Goal: Find specific page/section: Find specific page/section

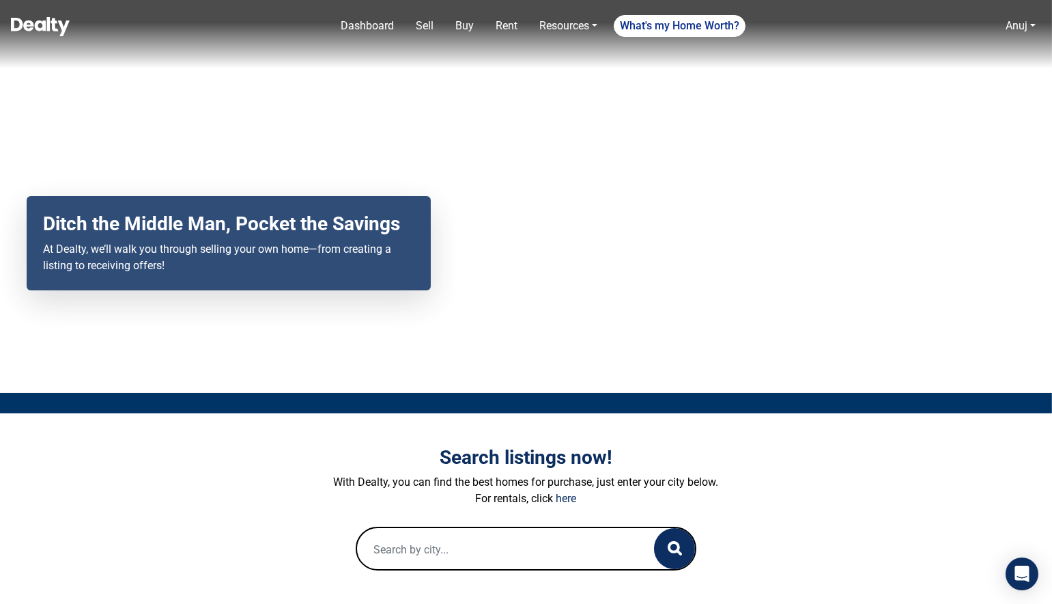
click at [455, 542] on input "text" at bounding box center [492, 550] width 270 height 44
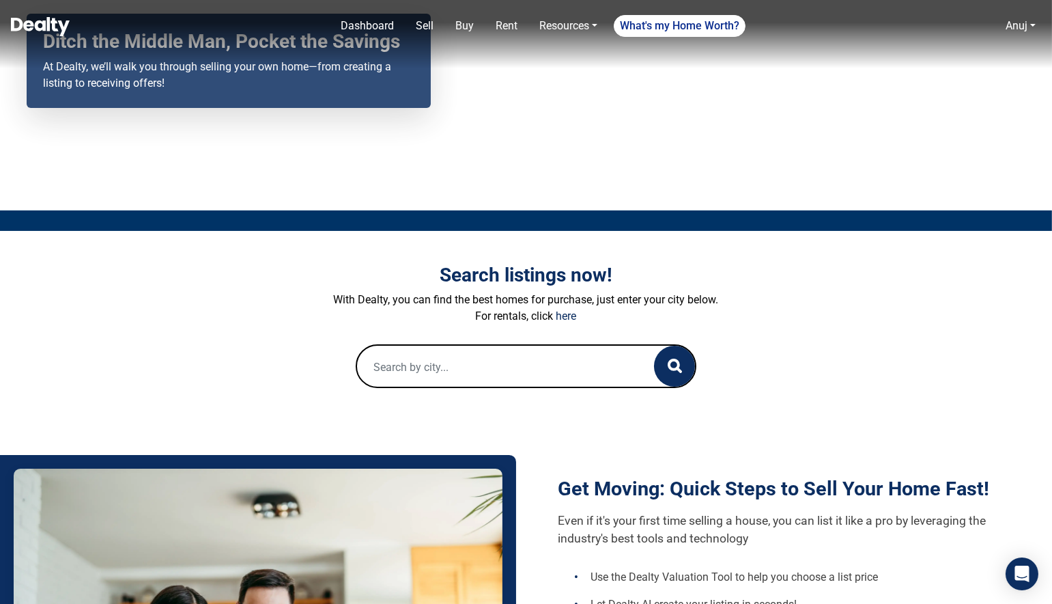
scroll to position [203, 0]
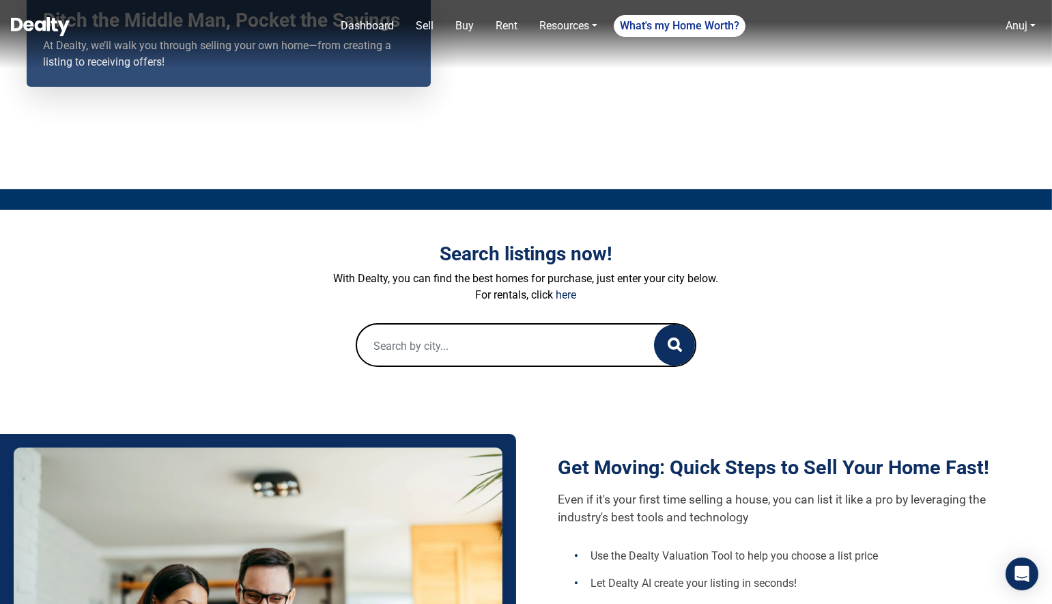
paste input "[STREET_ADDRESS]"
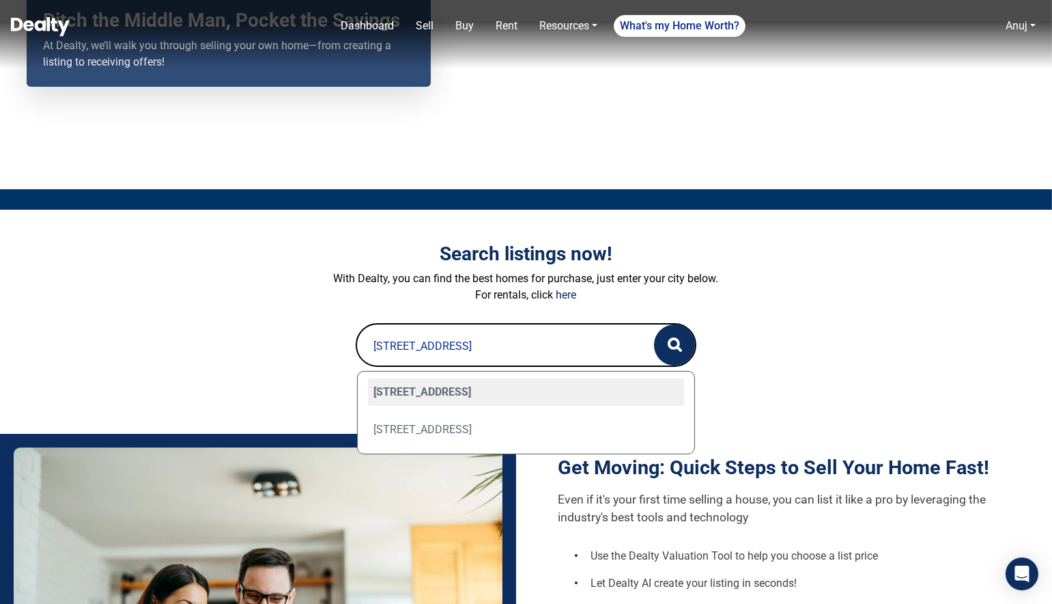
click at [489, 386] on div "[STREET_ADDRESS]" at bounding box center [526, 391] width 317 height 27
type input "[STREET_ADDRESS]"
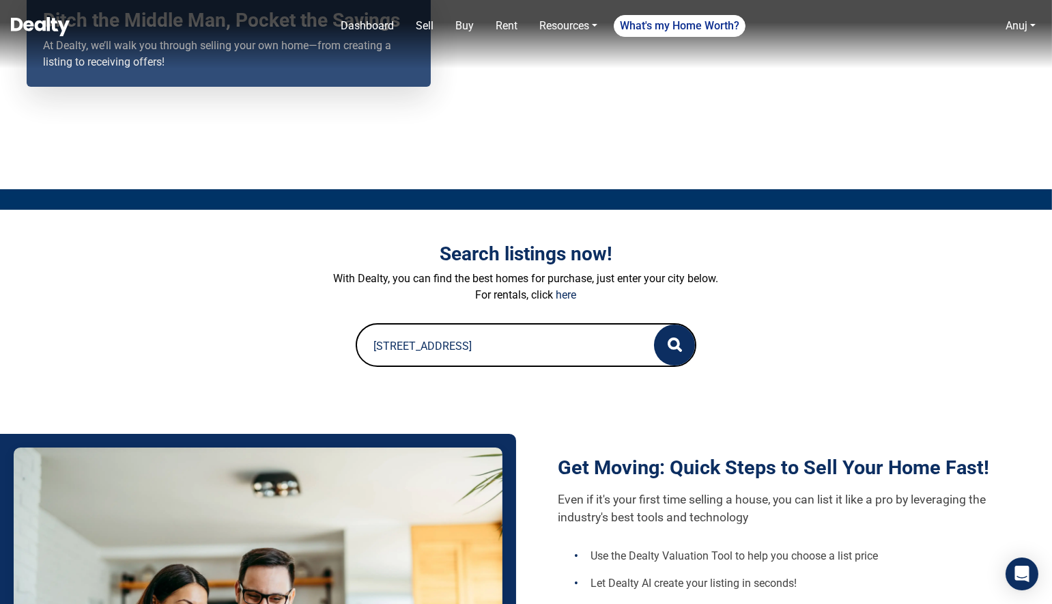
click at [473, 335] on input "[STREET_ADDRESS]" at bounding box center [492, 346] width 270 height 44
click at [398, 354] on input "[STREET_ADDRESS]" at bounding box center [492, 346] width 270 height 44
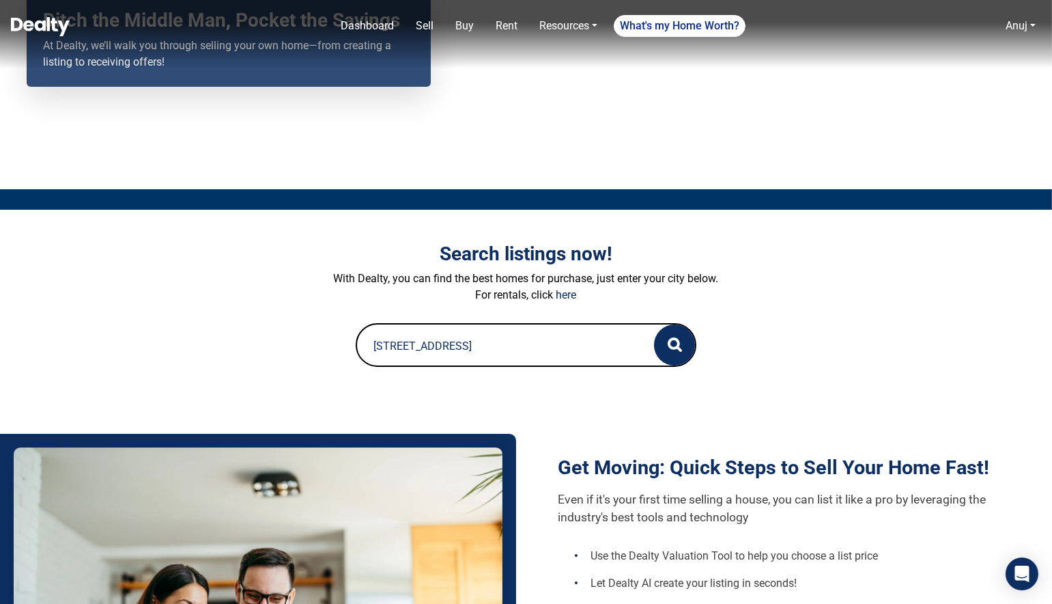
click at [398, 354] on input "[STREET_ADDRESS]" at bounding box center [492, 346] width 270 height 44
paste input "[STREET_ADDRESS][PERSON_NAME]"
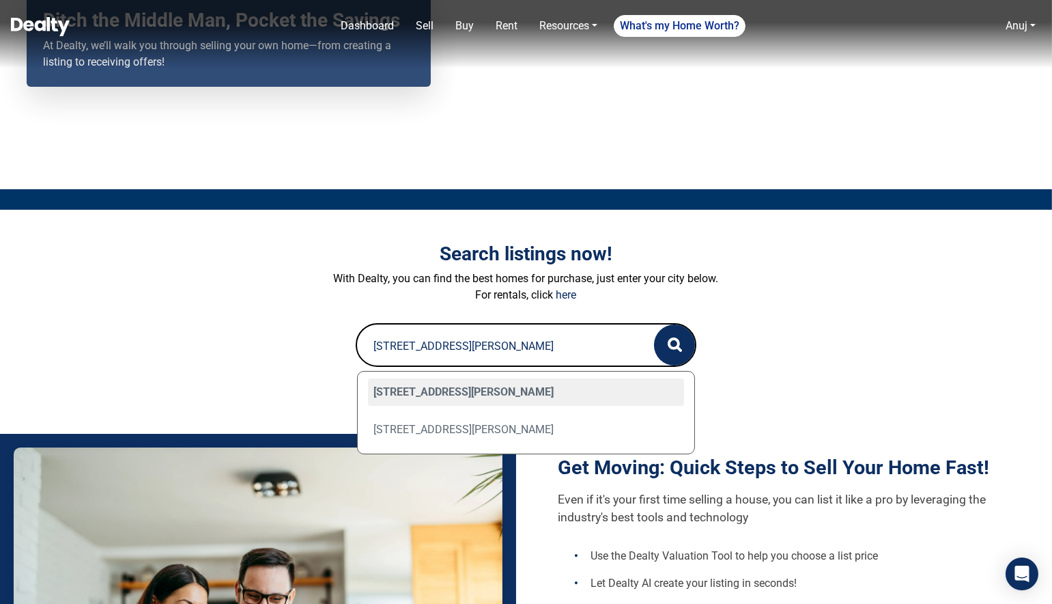
click at [460, 348] on input "[STREET_ADDRESS][PERSON_NAME]" at bounding box center [492, 346] width 270 height 44
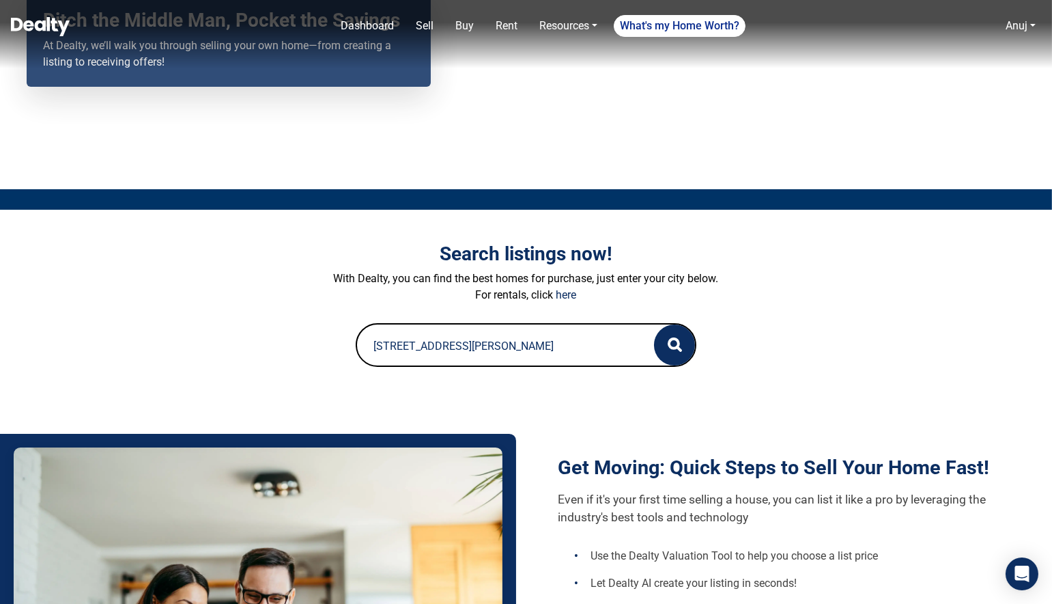
click at [460, 348] on input "[STREET_ADDRESS][PERSON_NAME]" at bounding box center [492, 346] width 270 height 44
type input "[STREET_ADDRESS][PERSON_NAME]"
